Goal: Transaction & Acquisition: Purchase product/service

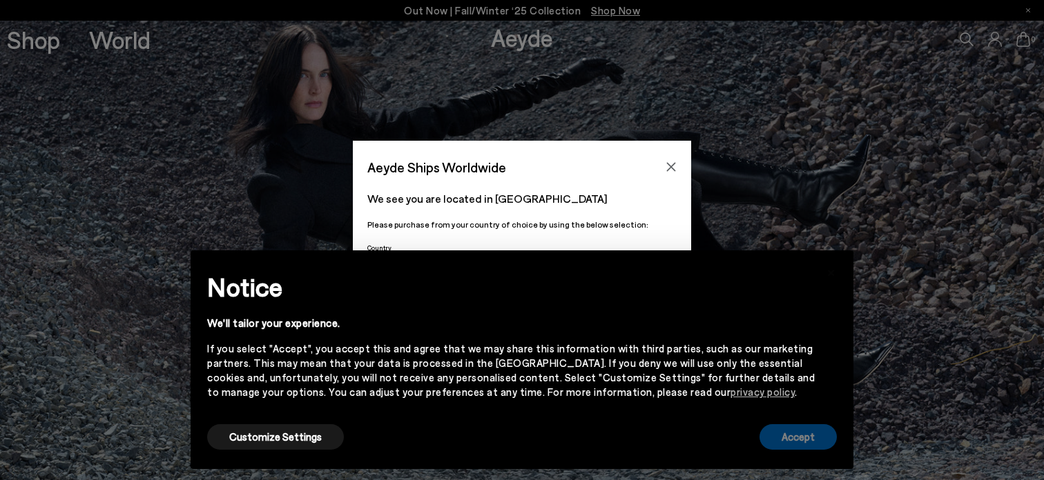
click at [787, 438] on button "Accept" at bounding box center [797, 438] width 77 height 26
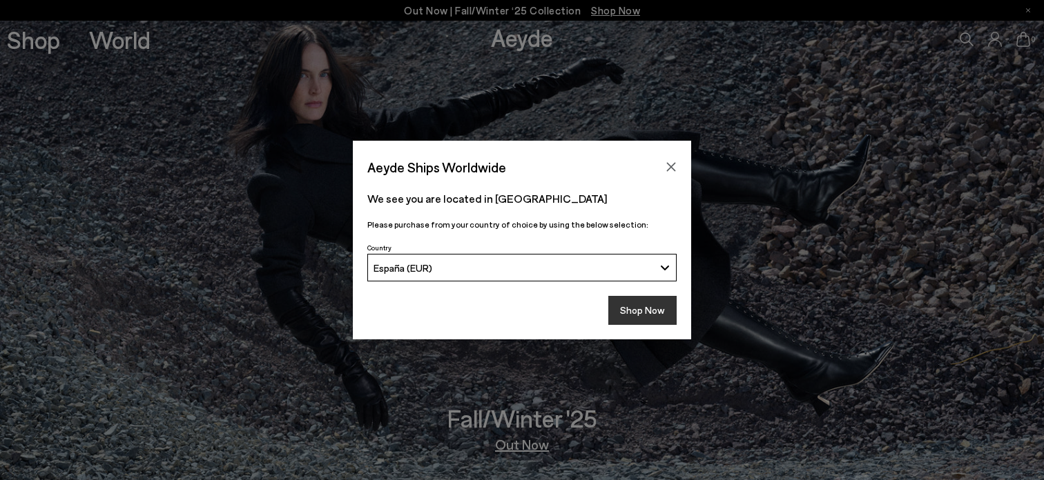
click at [636, 317] on button "Shop Now" at bounding box center [642, 310] width 68 height 29
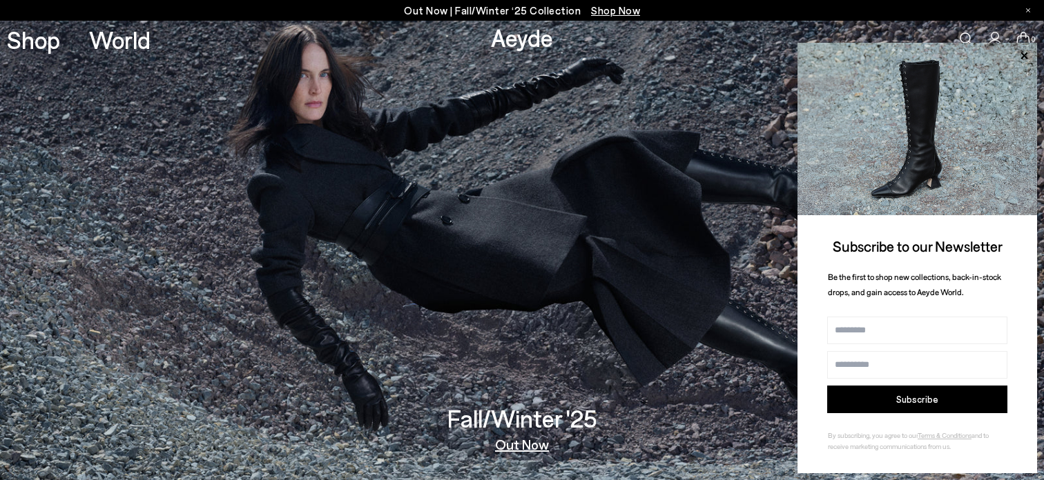
click at [1031, 10] on div "Out Now | Fall/Winter ‘25 Collection Shop Now" at bounding box center [522, 10] width 1044 height 21
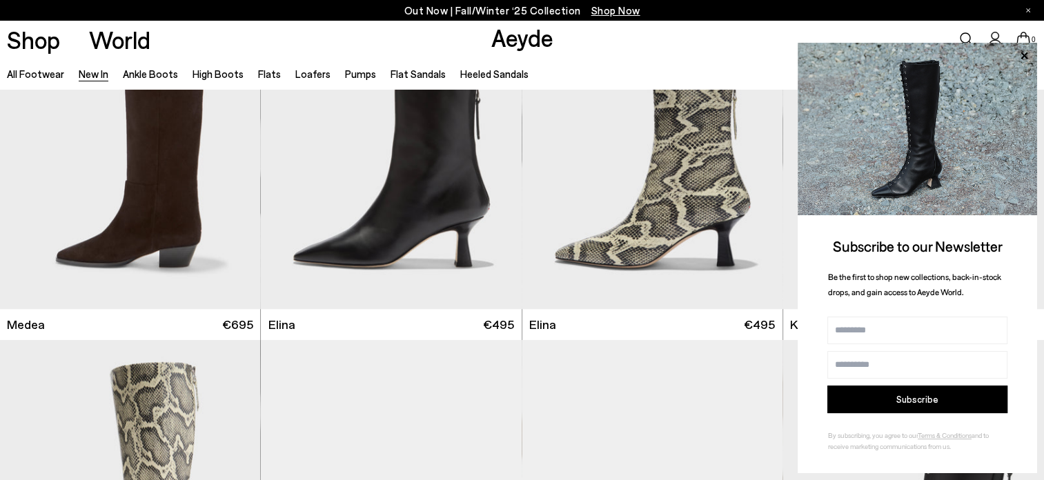
scroll to position [1194, 0]
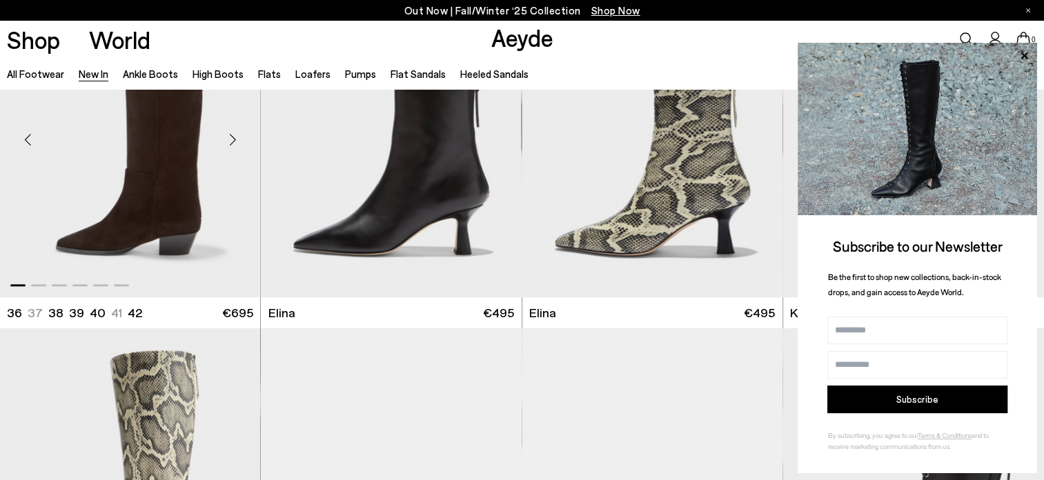
click at [194, 223] on img "1 / 6" at bounding box center [130, 133] width 260 height 327
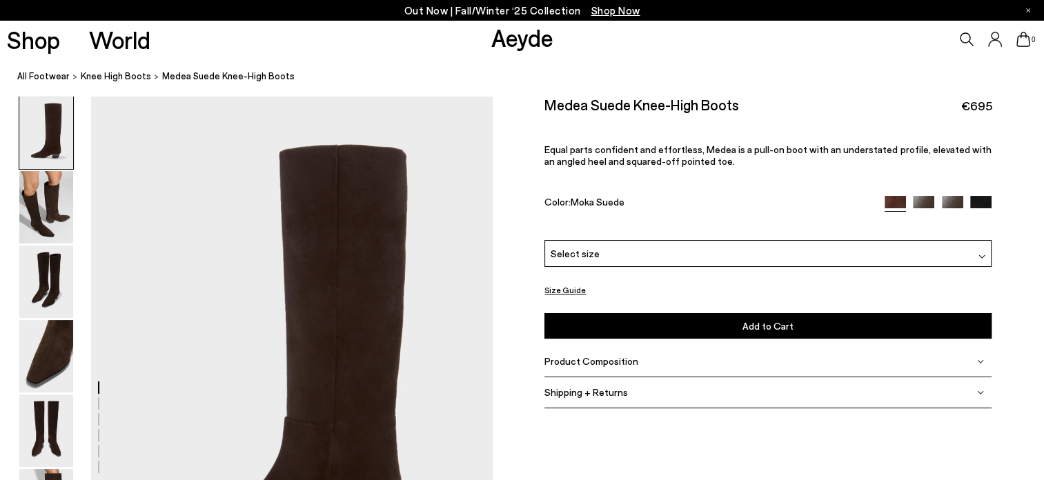
click at [987, 208] on img at bounding box center [981, 206] width 21 height 21
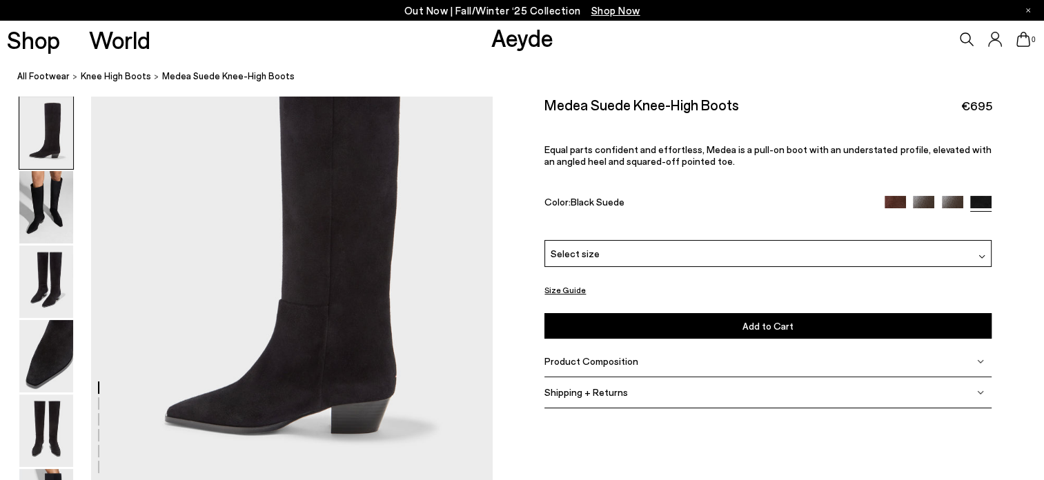
scroll to position [129, 0]
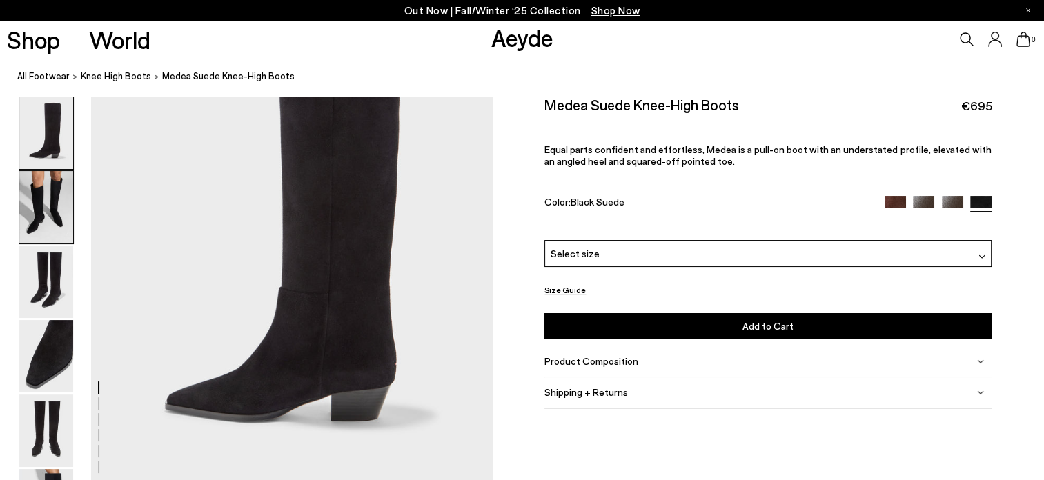
click at [50, 196] on img at bounding box center [46, 207] width 54 height 72
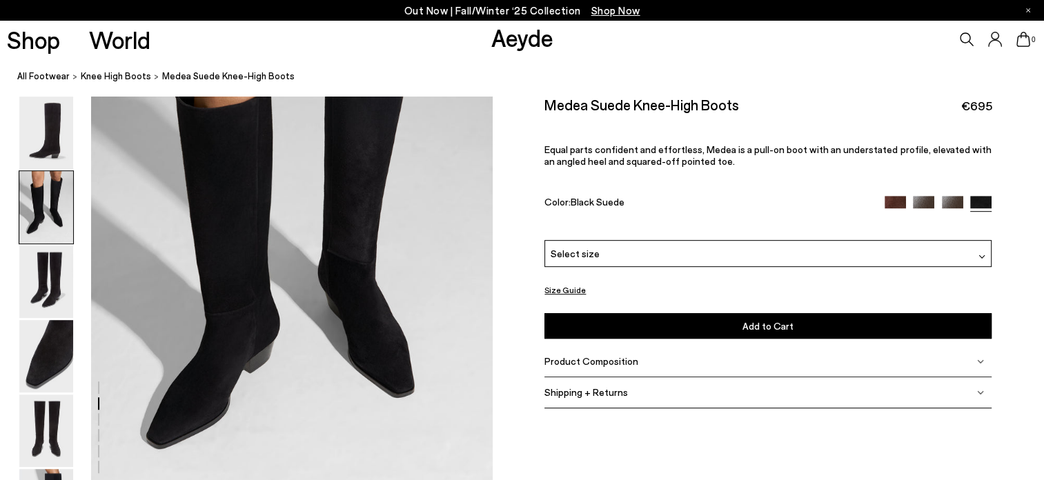
scroll to position [649, 0]
click at [926, 204] on img at bounding box center [923, 206] width 21 height 21
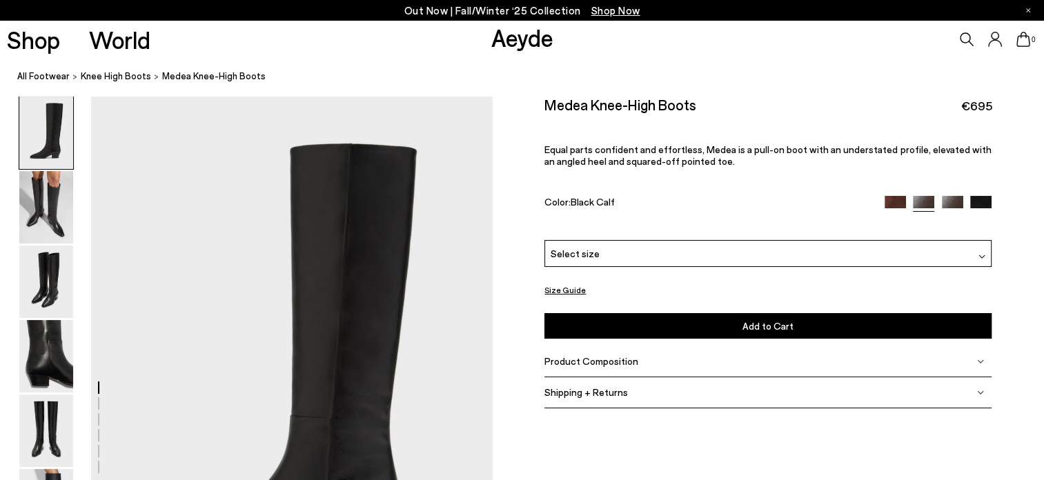
click at [952, 206] on img at bounding box center [952, 206] width 21 height 21
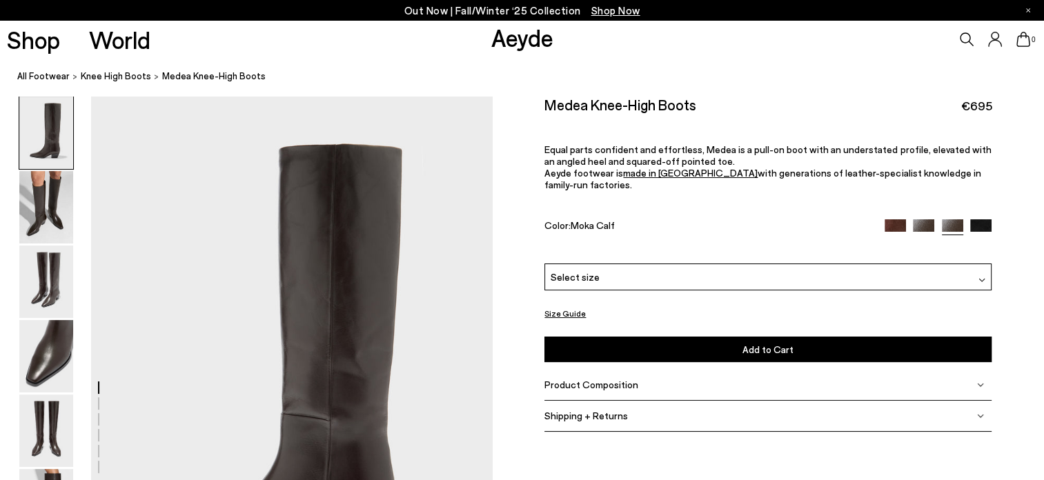
click at [895, 220] on img at bounding box center [895, 230] width 21 height 21
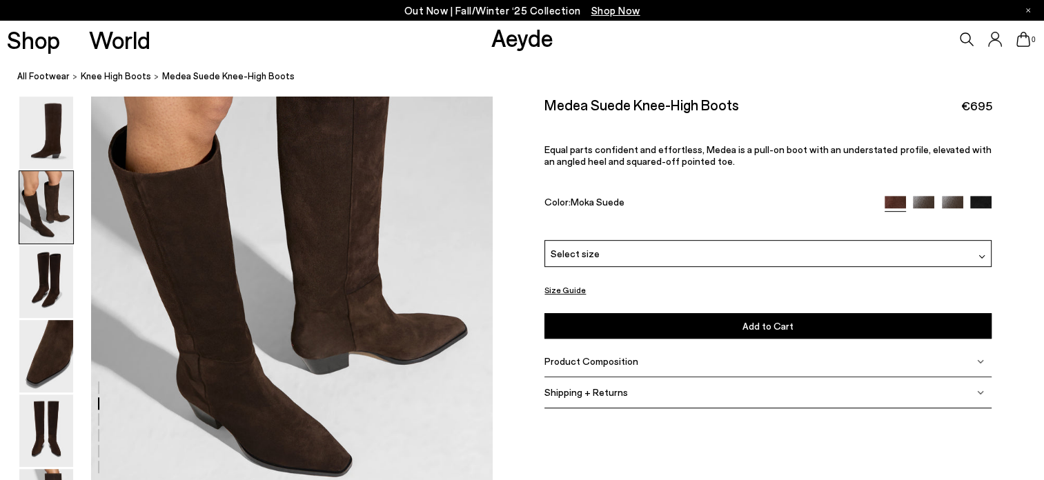
scroll to position [651, 0]
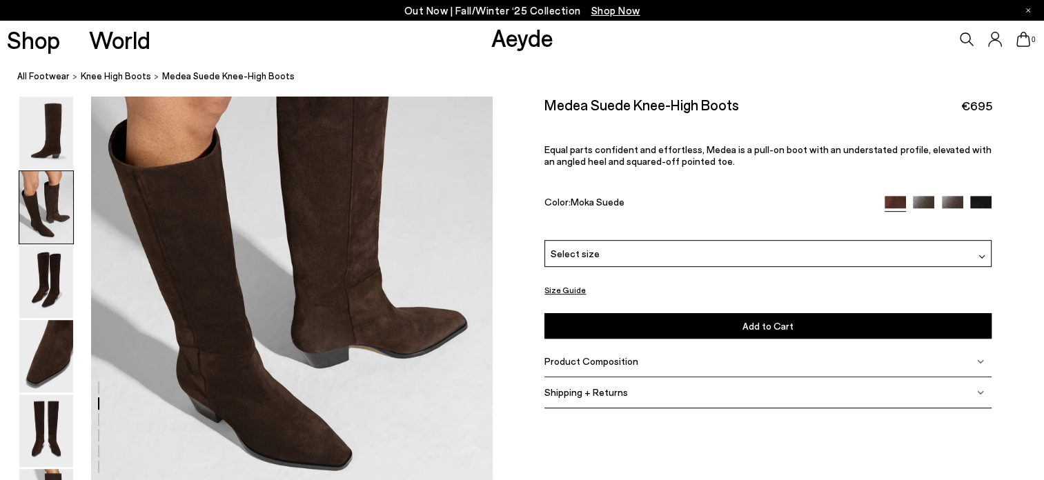
click at [982, 208] on img at bounding box center [981, 206] width 21 height 21
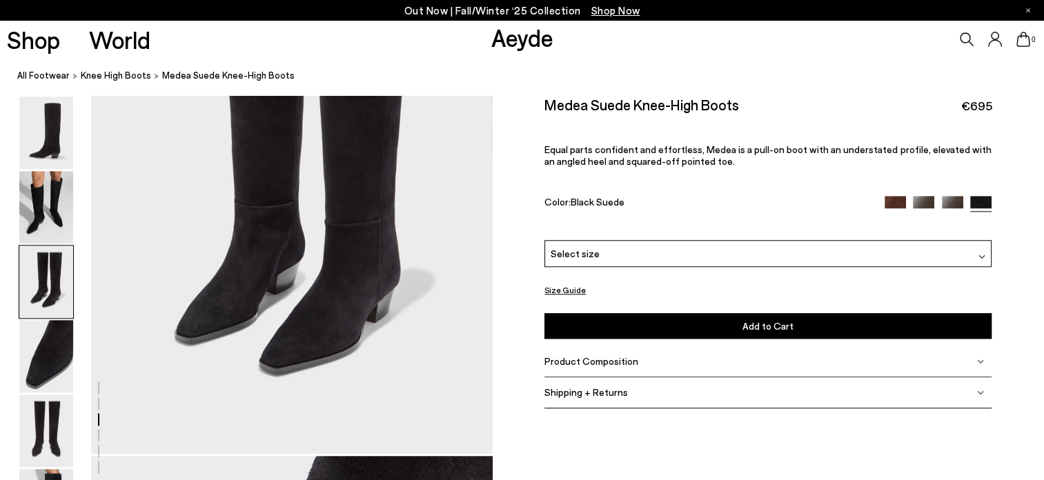
scroll to position [1265, 0]
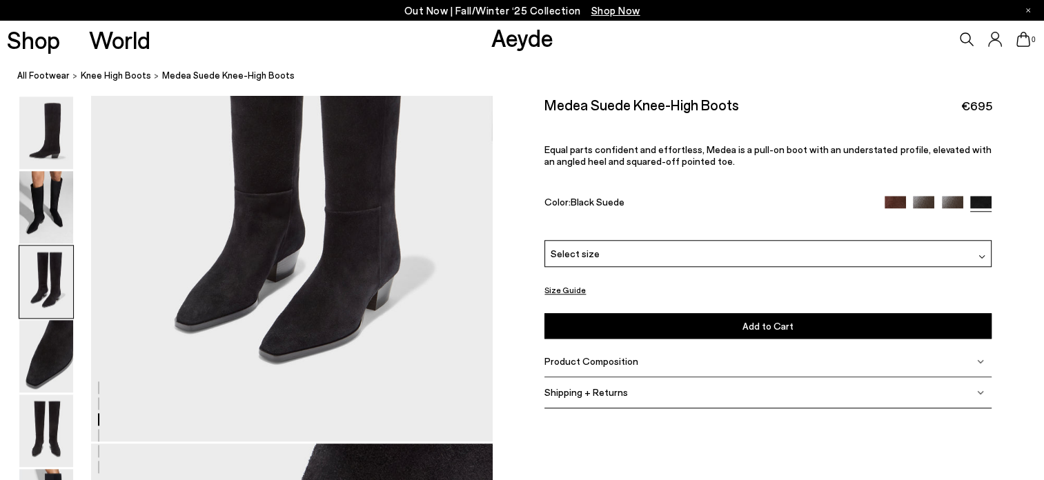
drag, startPoint x: 1050, startPoint y: 36, endPoint x: 1046, endPoint y: 151, distance: 115.4
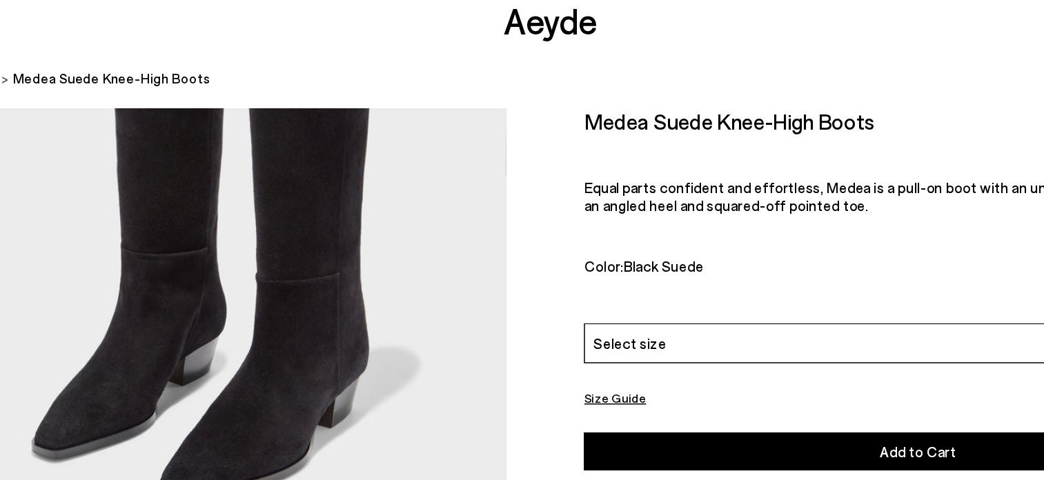
drag, startPoint x: 343, startPoint y: 259, endPoint x: 420, endPoint y: 193, distance: 101.8
click at [420, 193] on div at bounding box center [246, 442] width 493 height 3222
